Goal: Task Accomplishment & Management: Complete application form

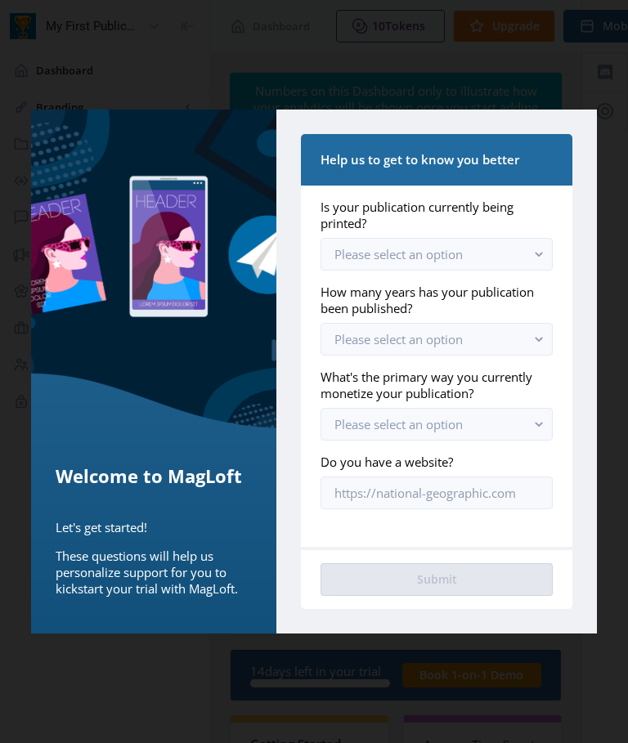
click at [538, 254] on rect "button" at bounding box center [539, 254] width 19 height 19
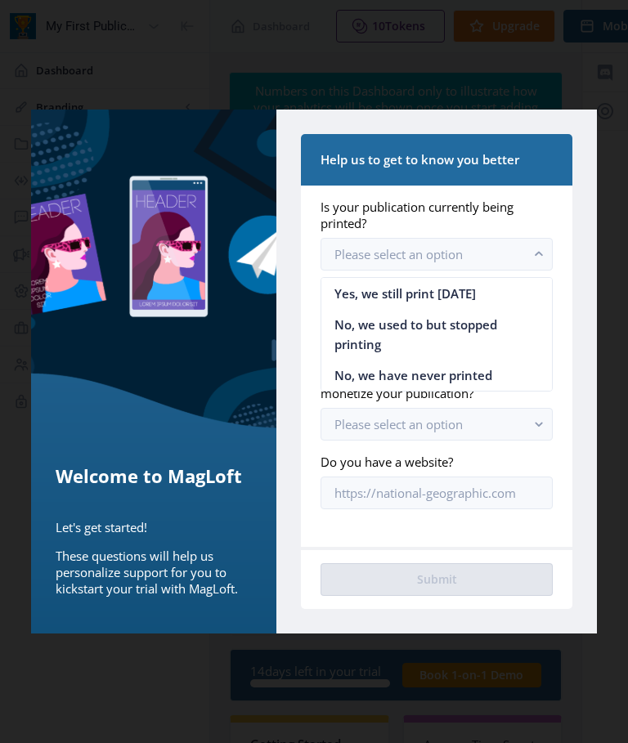
click at [479, 294] on nb-option "Yes, we still print [DATE]" at bounding box center [436, 293] width 230 height 31
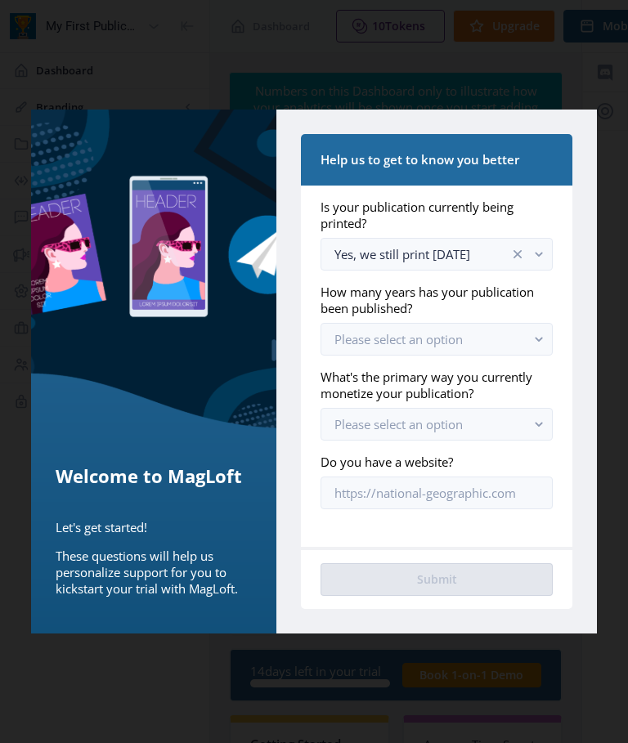
click at [541, 332] on rect "button" at bounding box center [539, 339] width 19 height 19
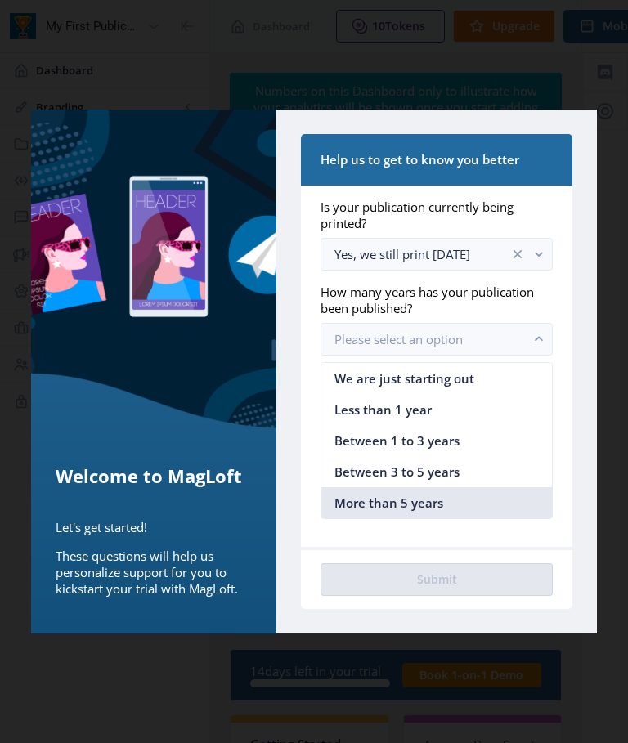
click at [448, 507] on nb-option "More than 5 years" at bounding box center [436, 502] width 230 height 31
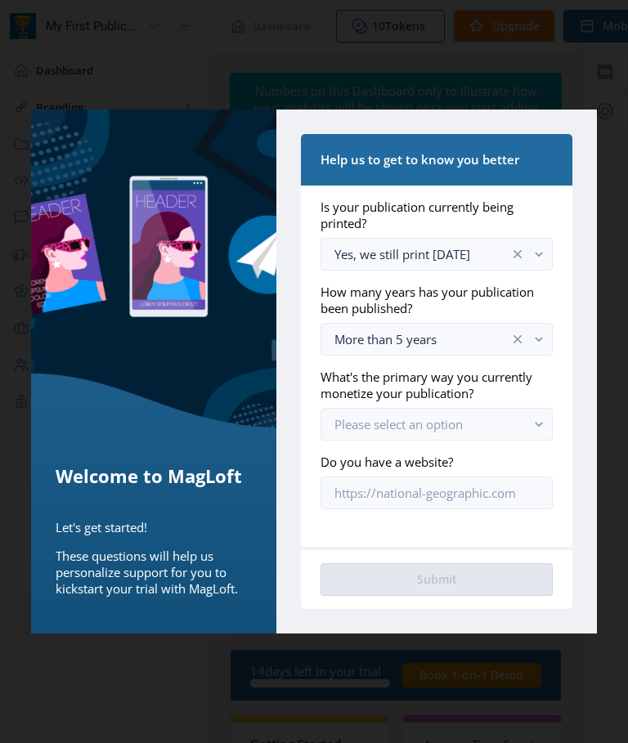
click at [503, 419] on button "Please select an option" at bounding box center [436, 424] width 231 height 33
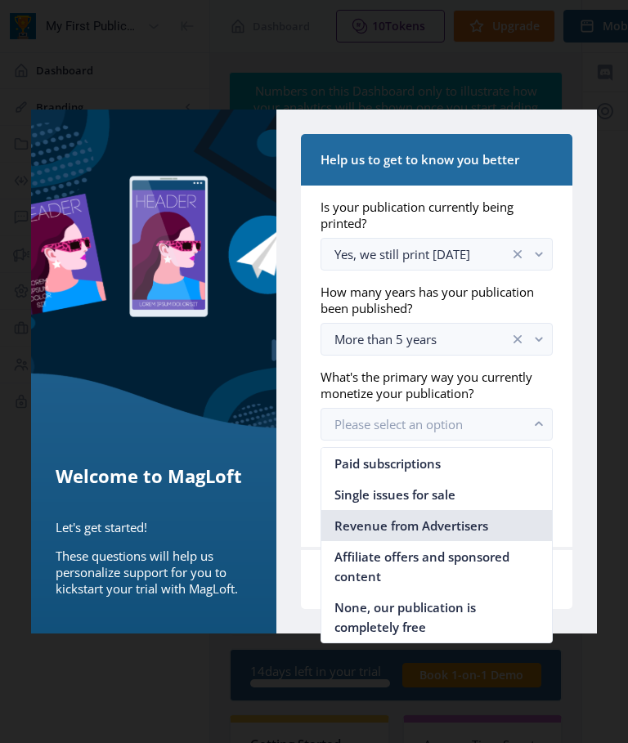
click at [487, 525] on span "Revenue from Advertisers" at bounding box center [411, 526] width 154 height 20
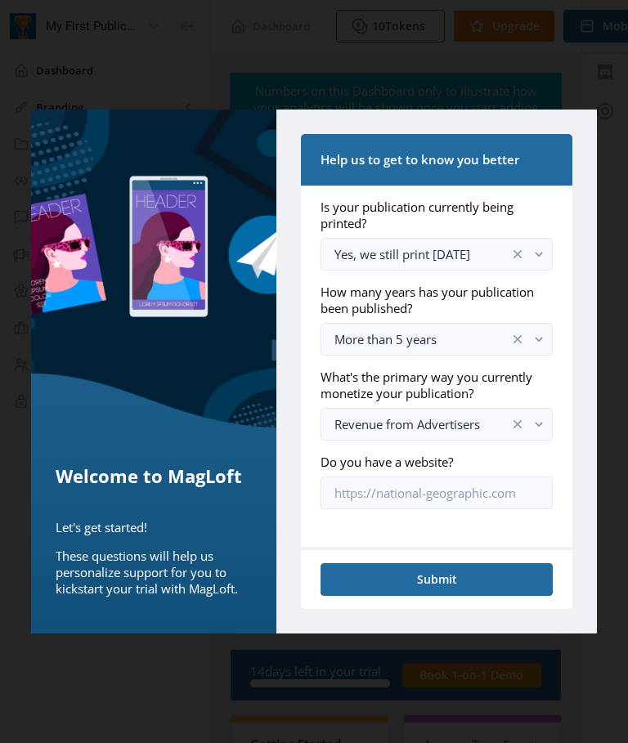
click at [542, 418] on rect "button" at bounding box center [539, 424] width 19 height 19
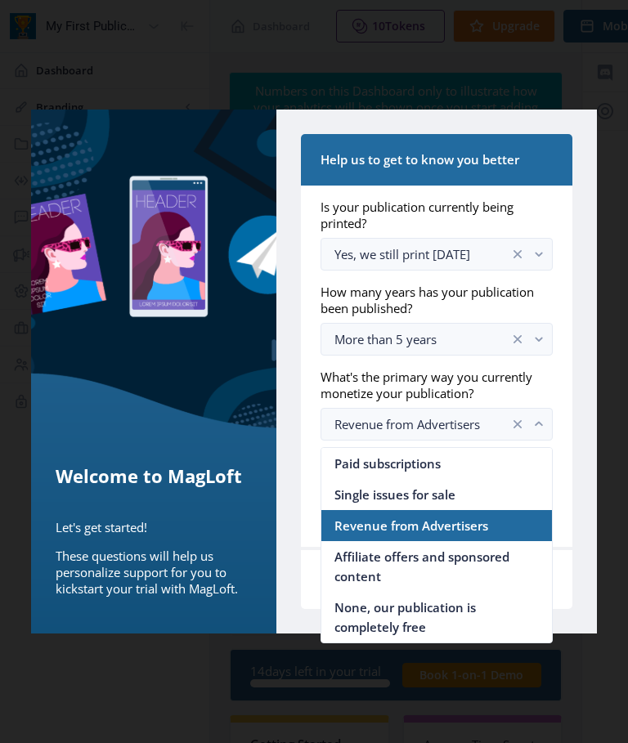
click at [483, 528] on span "Revenue from Advertisers" at bounding box center [411, 526] width 154 height 20
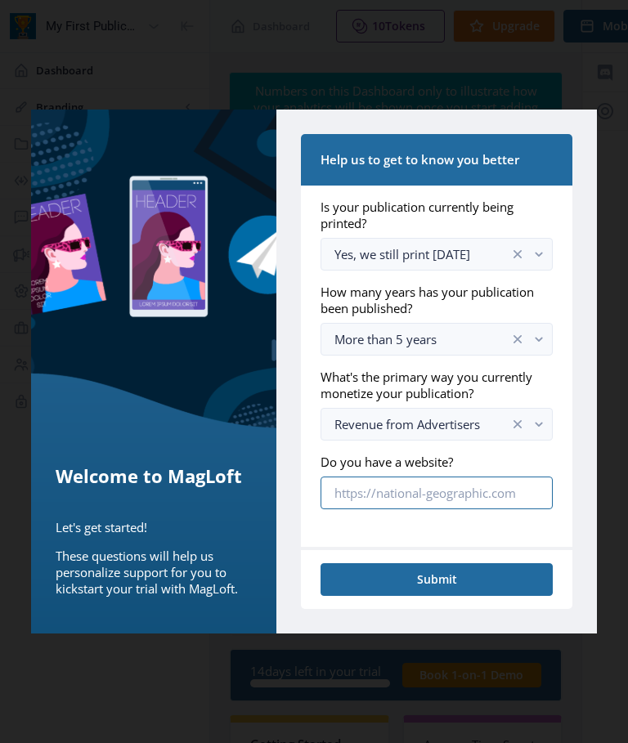
click at [483, 500] on input "Do you have a website?" at bounding box center [436, 493] width 231 height 33
click at [422, 495] on input "Do you have a website?" at bounding box center [436, 493] width 231 height 33
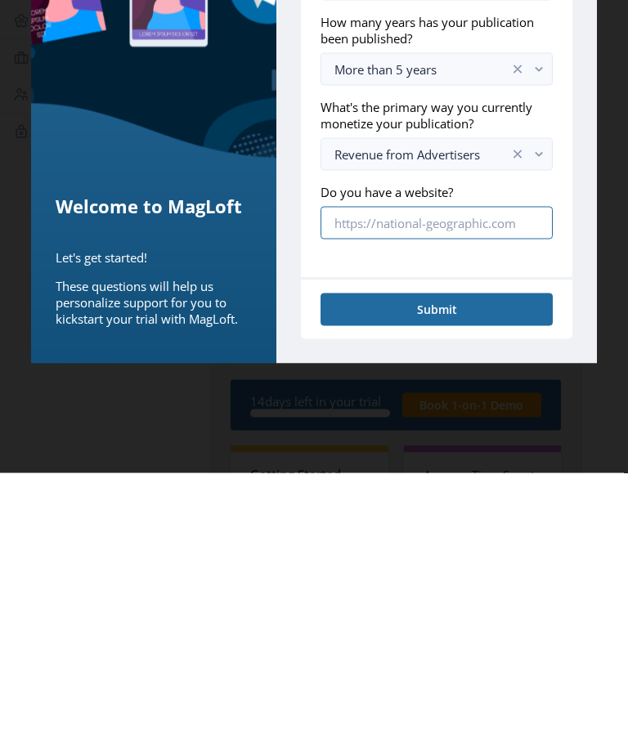
paste input "[URL][DOMAIN_NAME]"
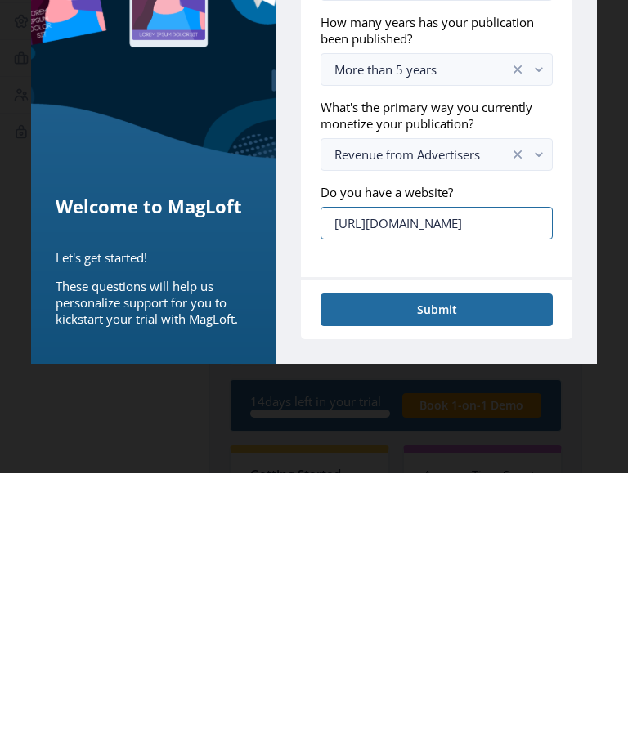
type input "[URL][DOMAIN_NAME]"
click at [458, 563] on button "Submit" at bounding box center [436, 579] width 231 height 33
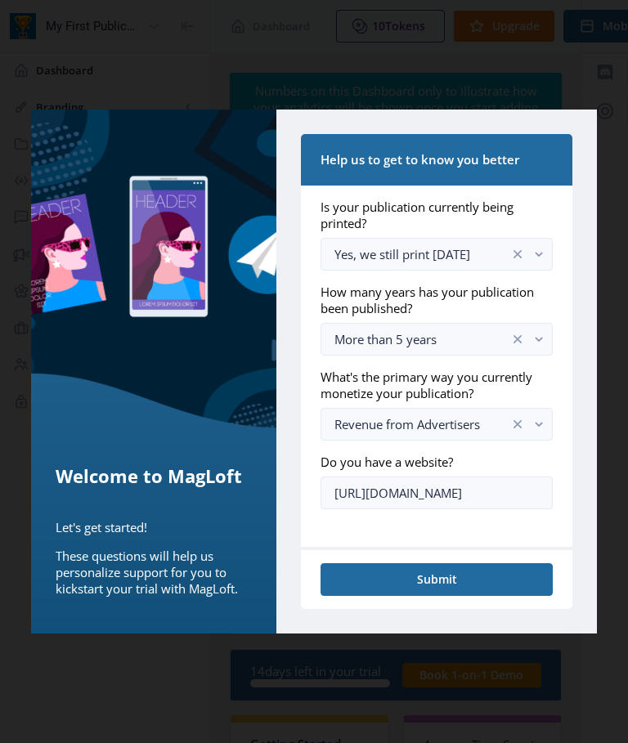
click at [209, 397] on div "Welcome to MagLoft Let's get started! These questions will help us personalize …" at bounding box center [153, 372] width 245 height 524
click at [204, 448] on div "Welcome to MagLoft Let's get started! These questions will help us personalize …" at bounding box center [153, 521] width 245 height 225
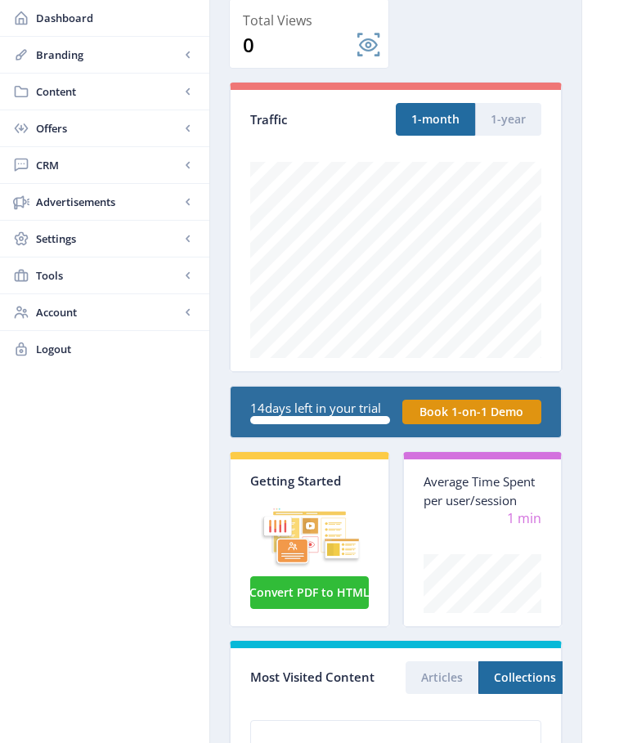
scroll to position [273, 0]
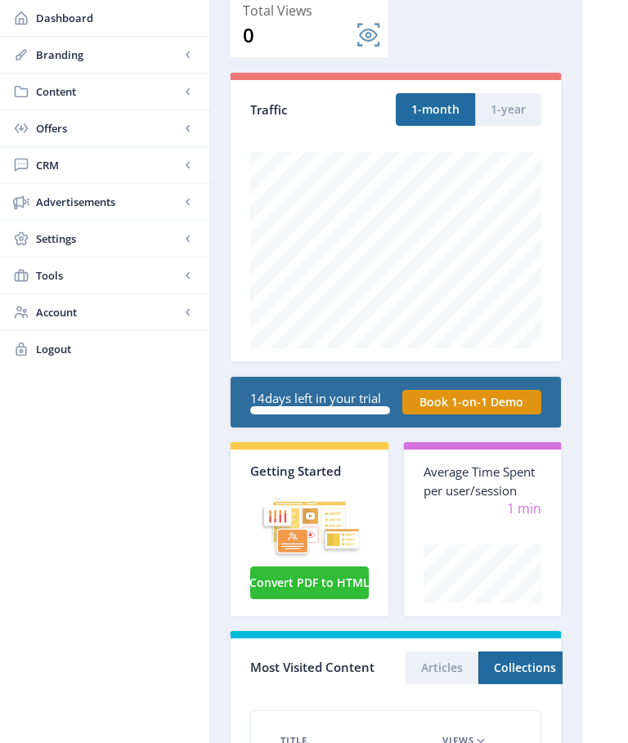
click at [312, 590] on button "Convert PDF to HTML" at bounding box center [309, 583] width 119 height 33
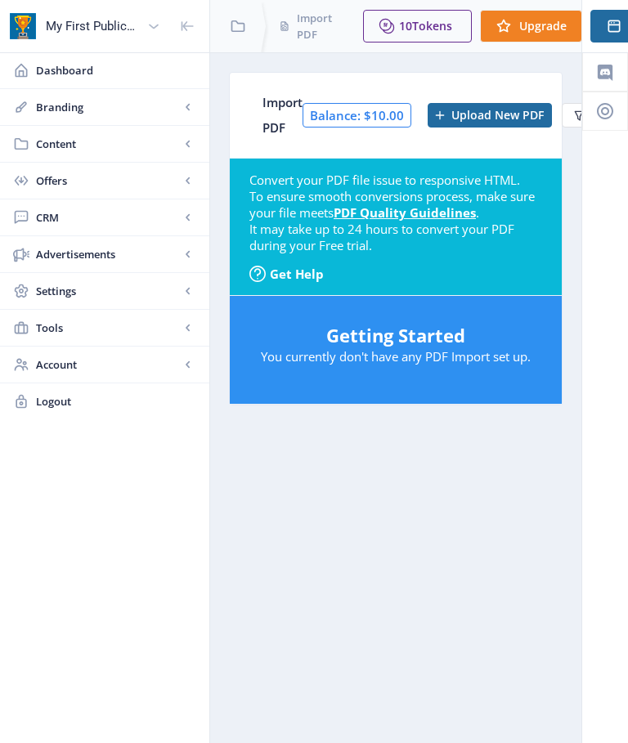
click at [504, 110] on span "Upload New PDF" at bounding box center [497, 115] width 92 height 13
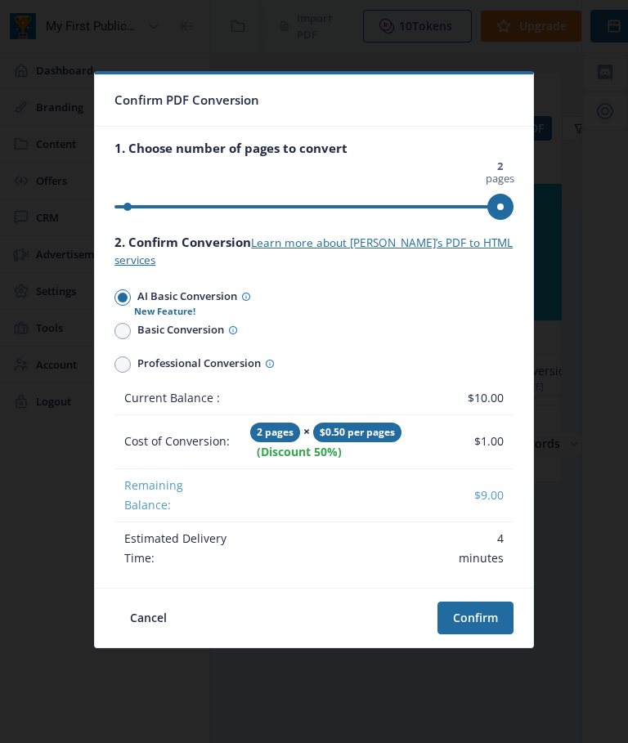
click at [485, 618] on button "Confirm" at bounding box center [476, 618] width 76 height 33
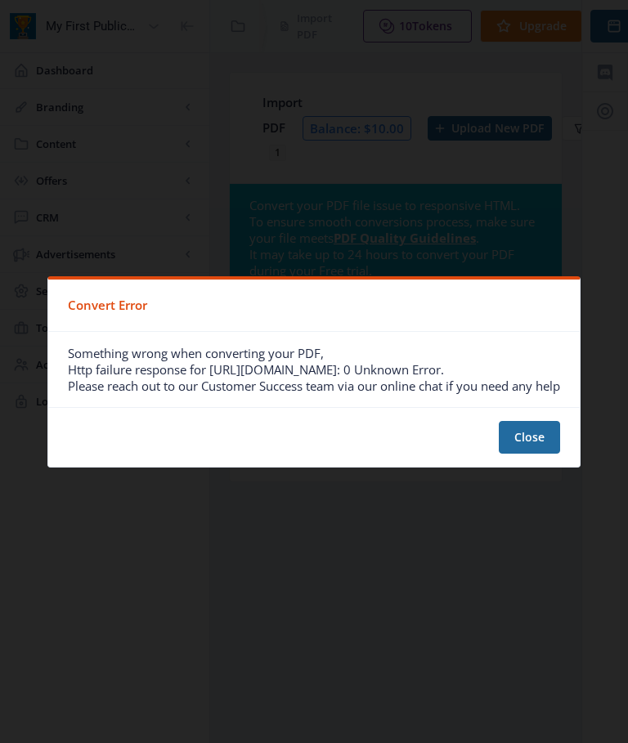
click at [534, 439] on button "Close" at bounding box center [529, 437] width 61 height 33
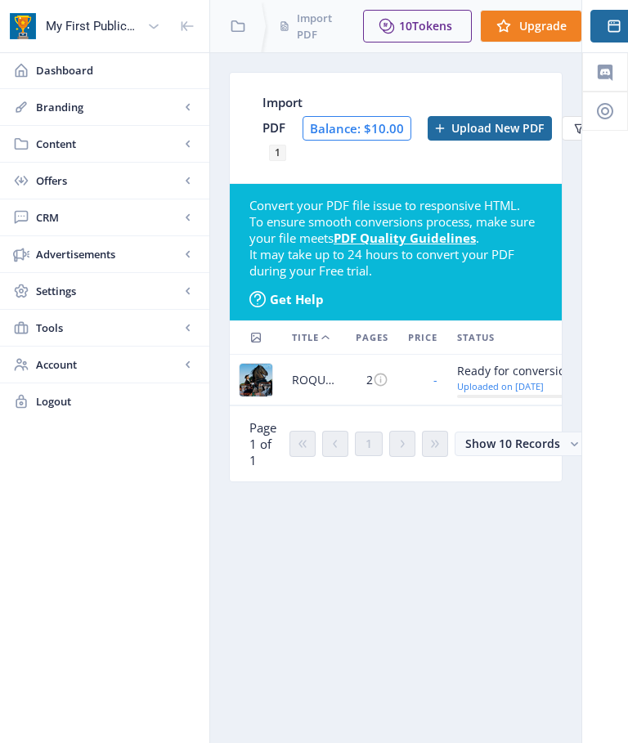
click at [482, 122] on span "Upload New PDF" at bounding box center [497, 128] width 92 height 13
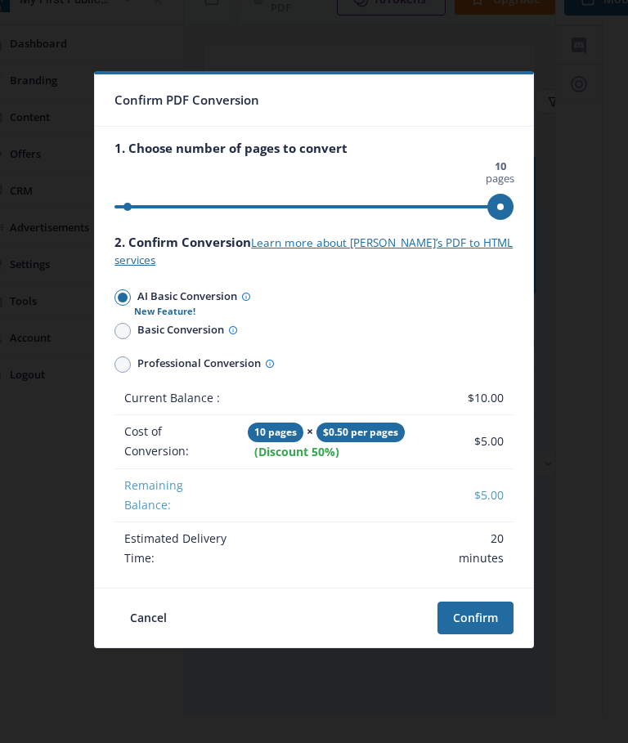
click at [478, 617] on button "Confirm" at bounding box center [476, 618] width 76 height 33
